Goal: Check status: Check status

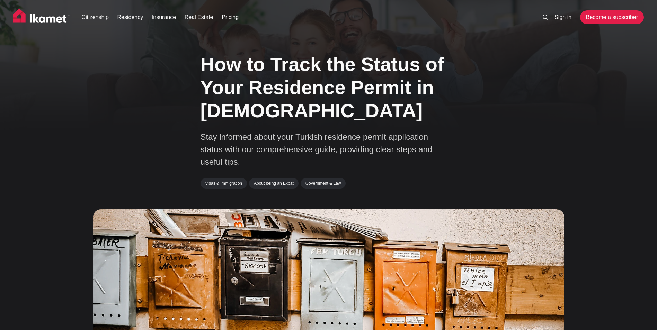
click at [124, 19] on link "Residency" at bounding box center [130, 17] width 26 height 8
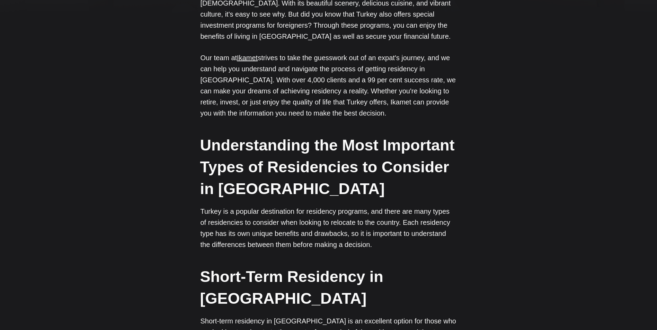
scroll to position [104, 0]
